Goal: Find specific page/section: Find specific page/section

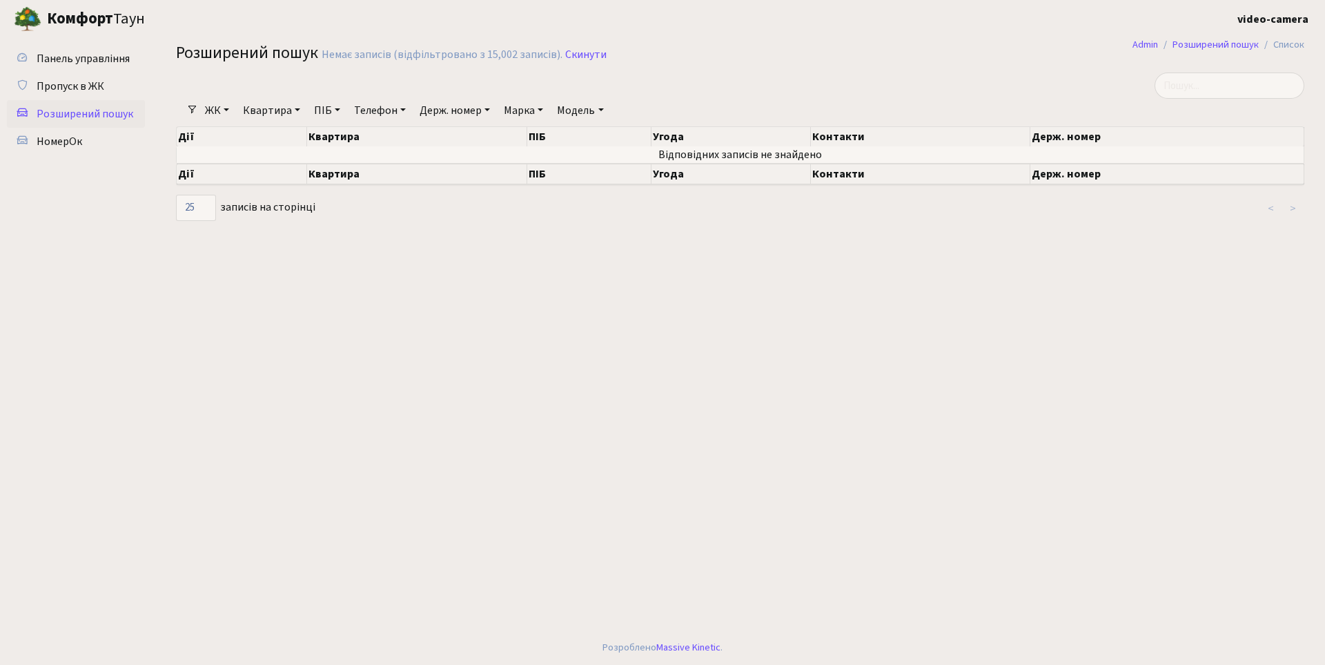
select select "25"
click at [70, 76] on link "Пропуск в ЖК" at bounding box center [76, 86] width 138 height 28
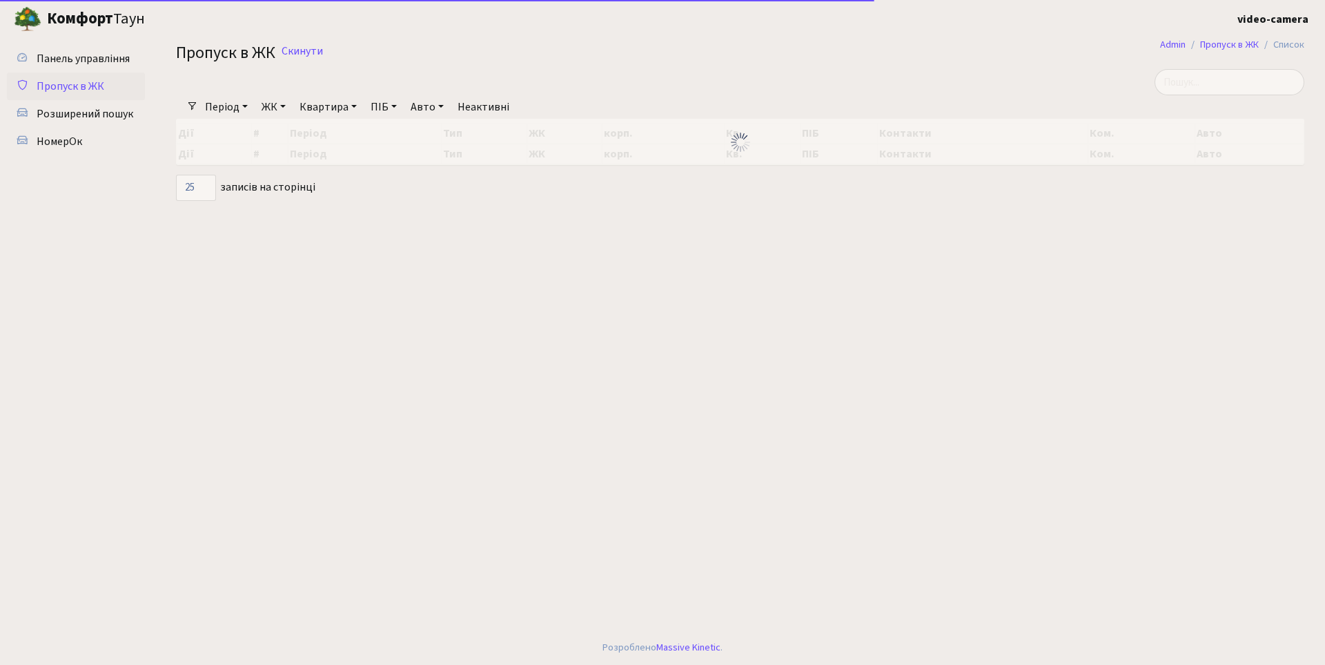
select select "25"
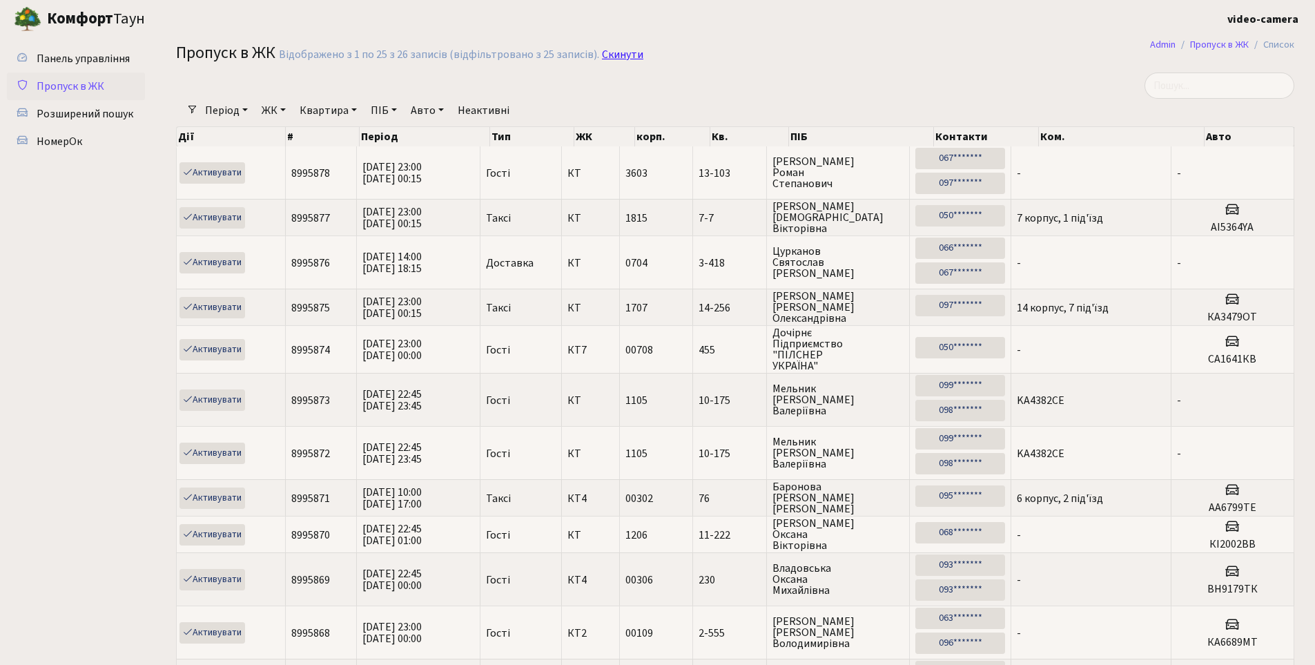
click at [611, 60] on link "Скинути" at bounding box center [622, 54] width 41 height 13
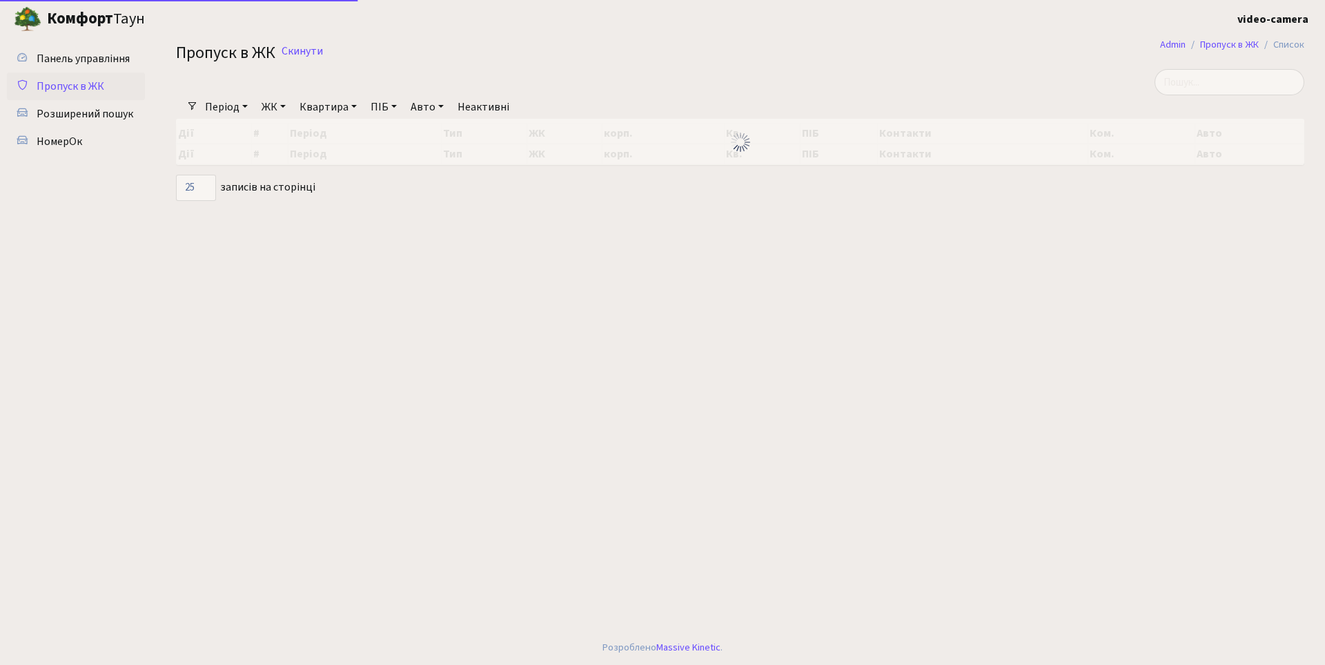
select select "25"
